Goal: Task Accomplishment & Management: Use online tool/utility

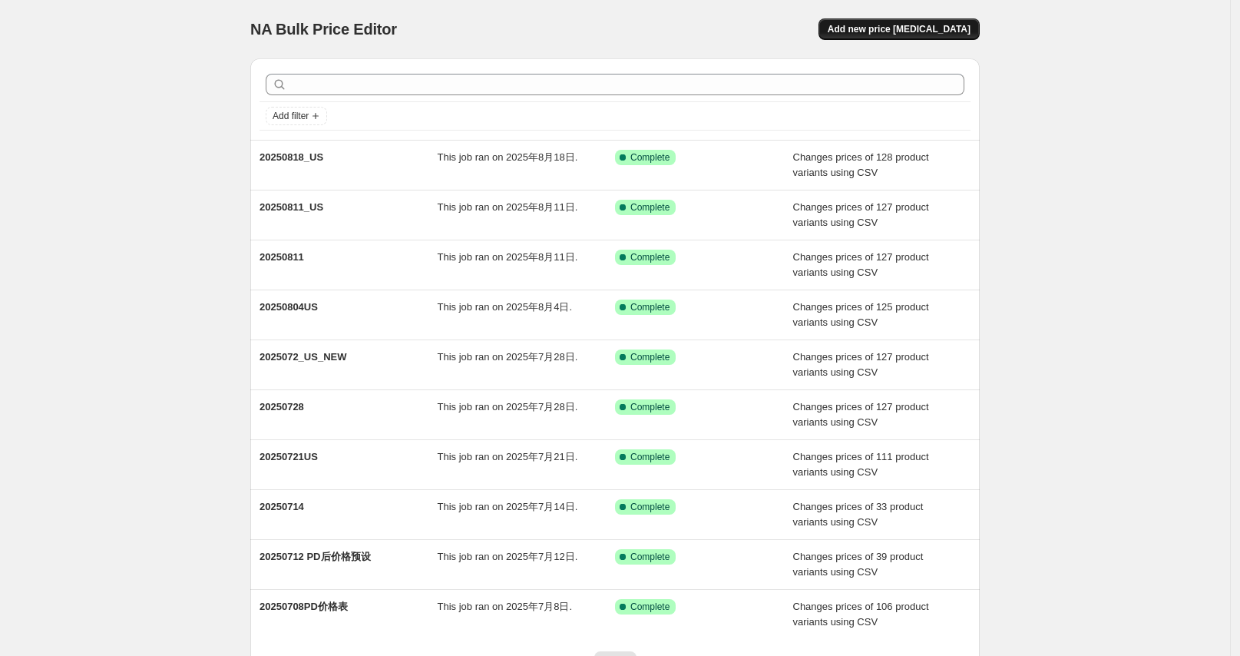
click at [898, 35] on button "Add new price [MEDICAL_DATA]" at bounding box center [899, 28] width 161 height 21
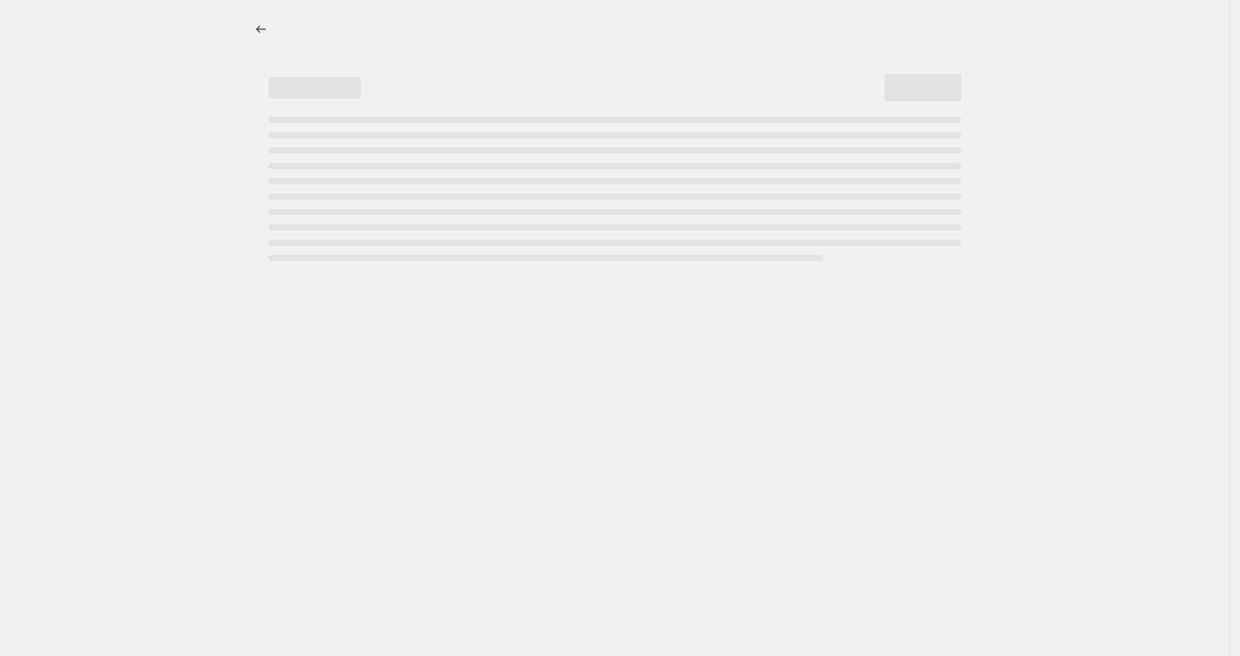
select select "percentage"
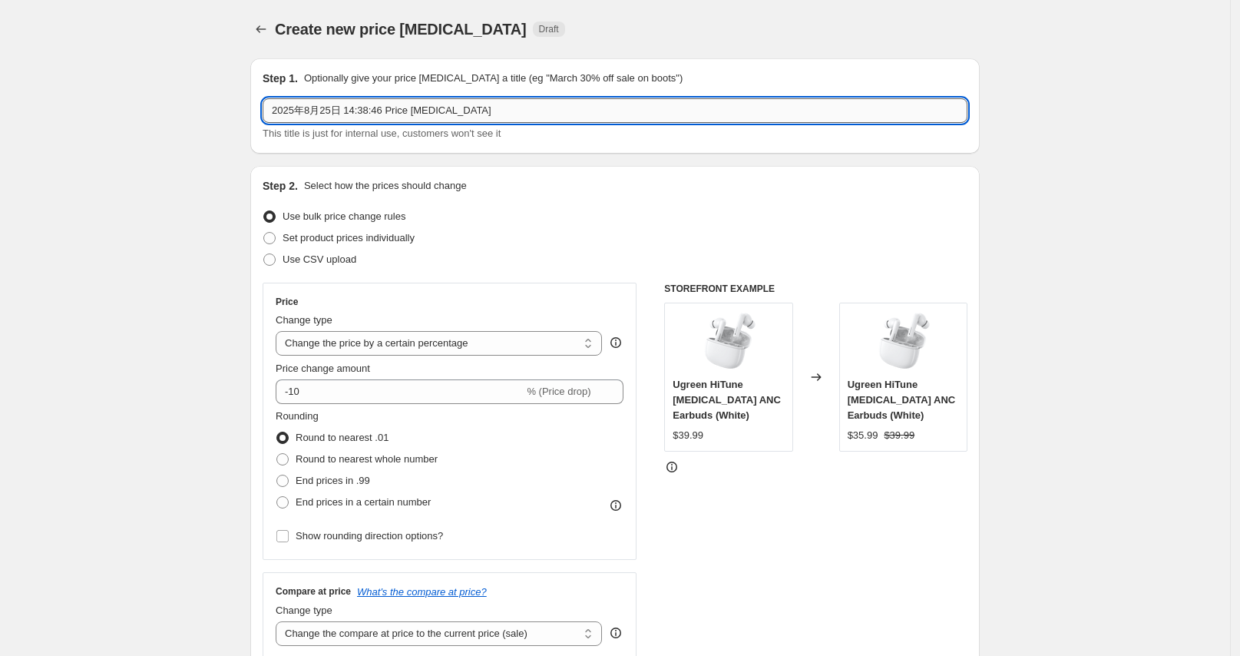
click at [473, 112] on input "2025年8月25日 14:38:46 Price [MEDICAL_DATA]" at bounding box center [615, 110] width 705 height 25
type input "1"
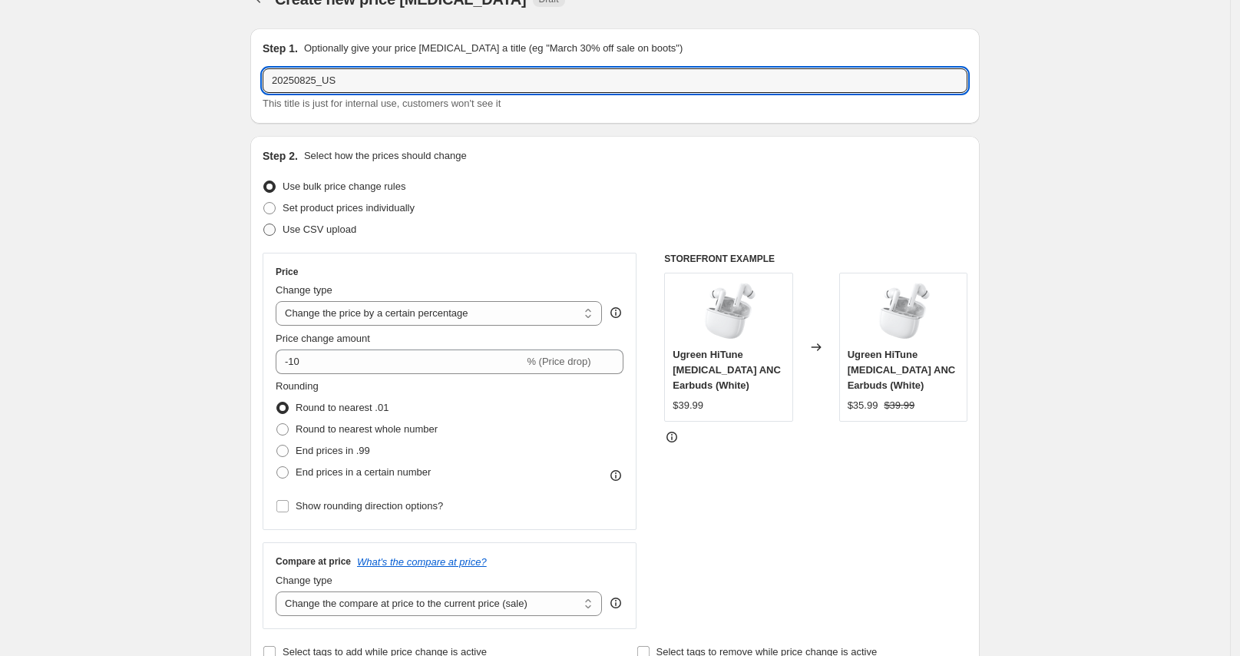
type input "20250825_US"
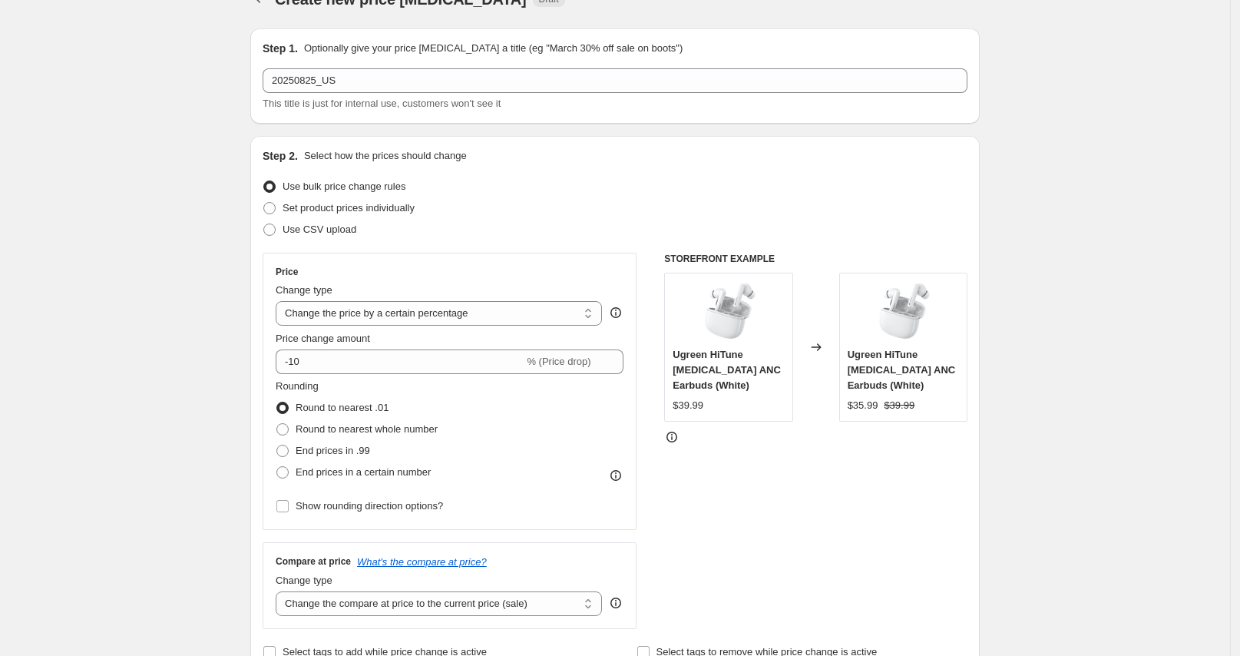
drag, startPoint x: 340, startPoint y: 224, endPoint x: 361, endPoint y: 230, distance: 21.6
click at [339, 224] on span "Use CSV upload" at bounding box center [320, 229] width 74 height 12
click at [264, 224] on input "Use CSV upload" at bounding box center [263, 223] width 1 height 1
radio input "true"
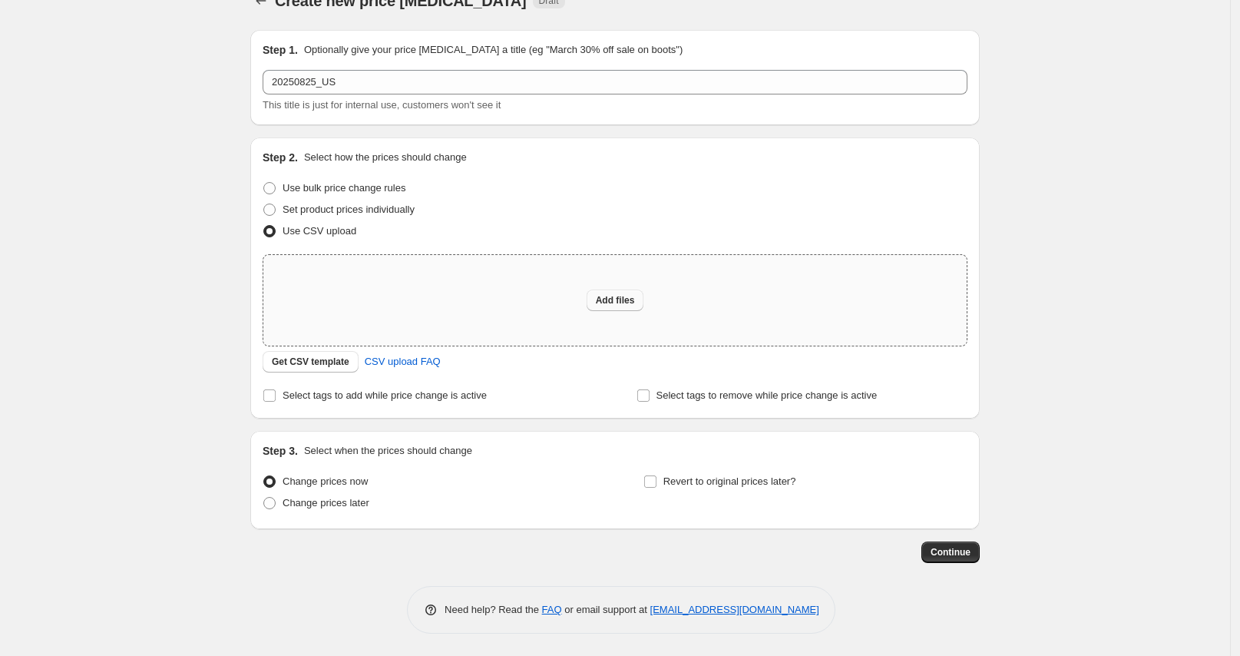
click at [610, 297] on span "Add files" at bounding box center [615, 300] width 39 height 12
type input "C:\fakepath\20250825_US.csv"
click at [608, 303] on span "Add files" at bounding box center [615, 300] width 39 height 12
type input "C:\fakepath\20250825_US.csv"
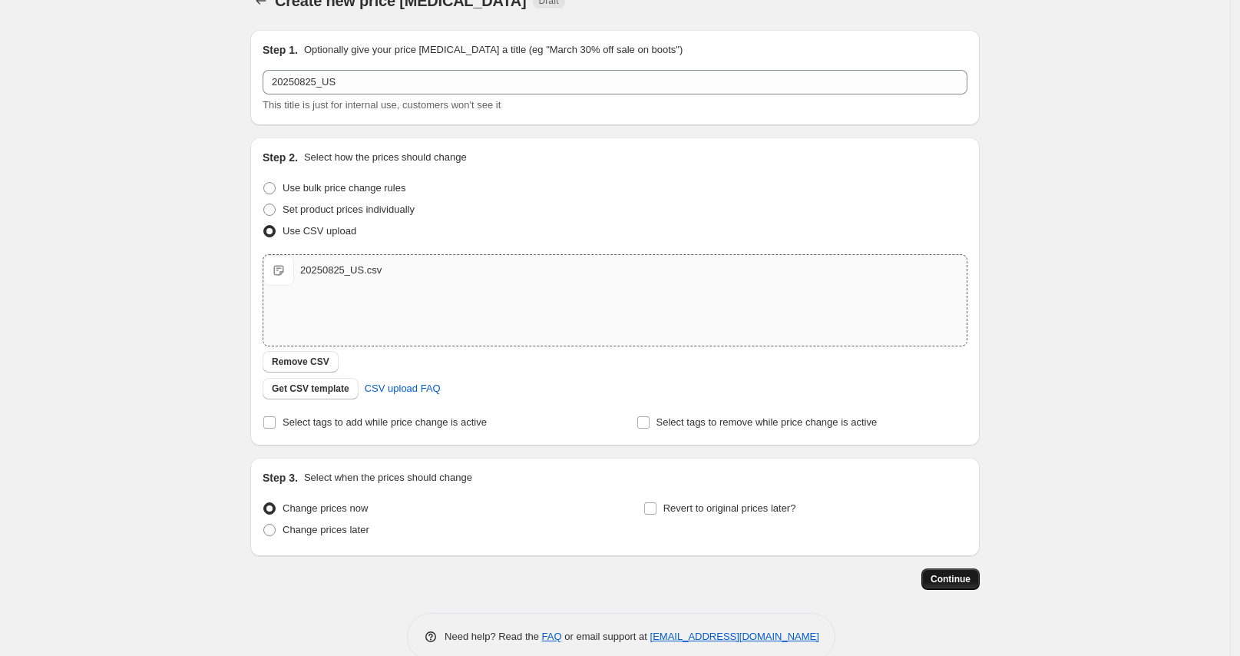
click at [961, 571] on button "Continue" at bounding box center [950, 578] width 58 height 21
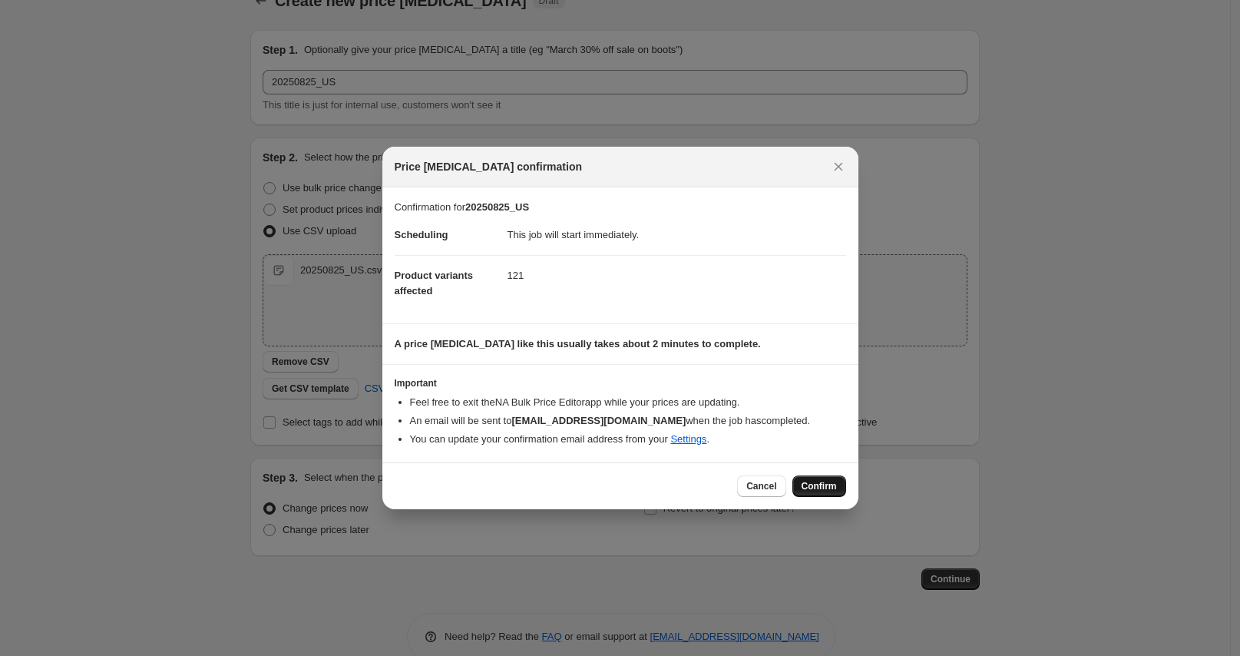
click at [810, 482] on span "Confirm" at bounding box center [819, 486] width 35 height 12
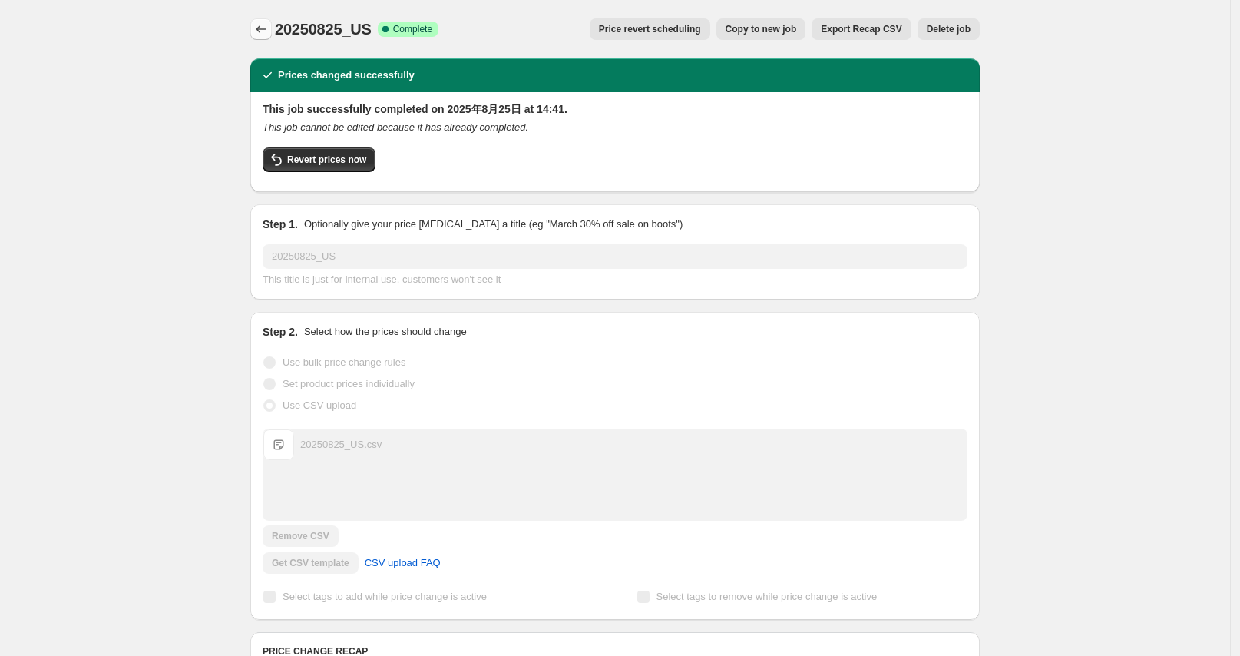
click at [265, 26] on icon "Price change jobs" at bounding box center [260, 28] width 15 height 15
